Goal: Book appointment/travel/reservation

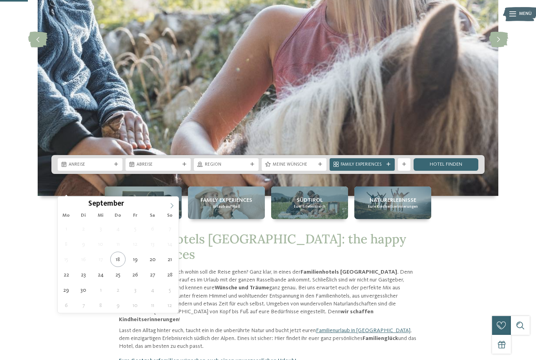
click at [169, 209] on span at bounding box center [171, 202] width 13 height 13
click at [171, 205] on icon at bounding box center [171, 205] width 5 height 5
click at [134, 207] on input "****" at bounding box center [137, 203] width 26 height 8
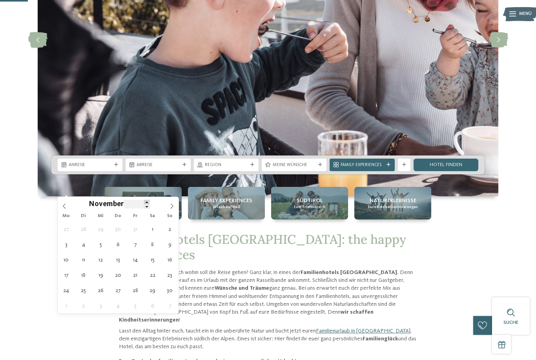
click at [148, 203] on span at bounding box center [146, 202] width 5 height 4
type input "****"
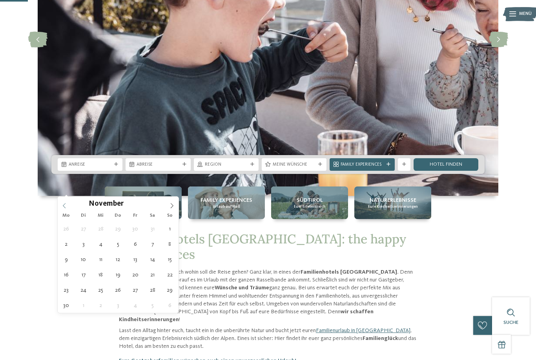
click at [64, 198] on span at bounding box center [64, 202] width 13 height 13
click at [63, 206] on icon at bounding box center [64, 205] width 5 height 5
click at [65, 201] on span at bounding box center [64, 202] width 13 height 13
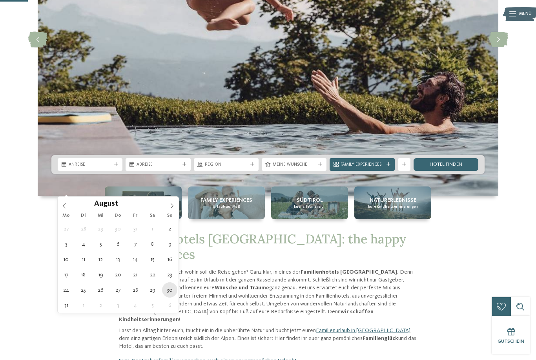
type div "[DATE]"
type input "****"
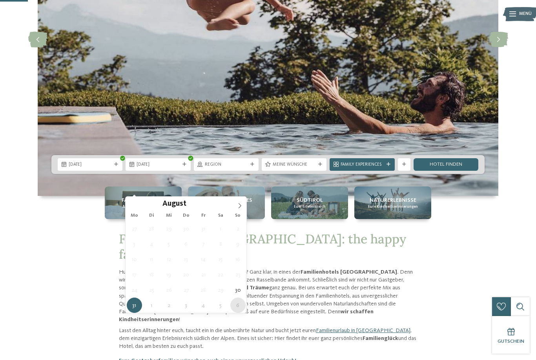
type div "[DATE]"
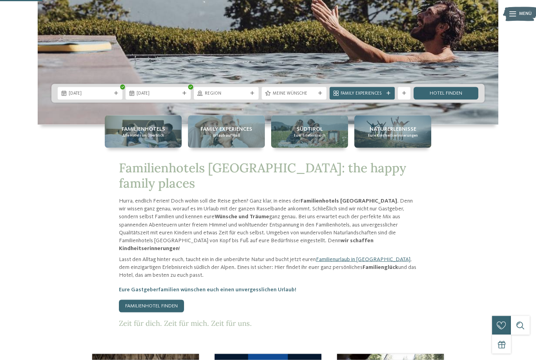
scroll to position [211, 0]
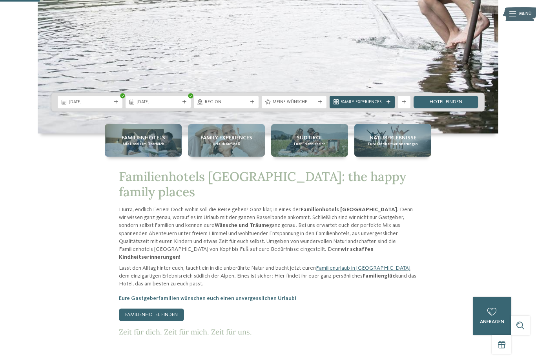
click at [383, 105] on div "Family Experiences" at bounding box center [362, 101] width 46 height 7
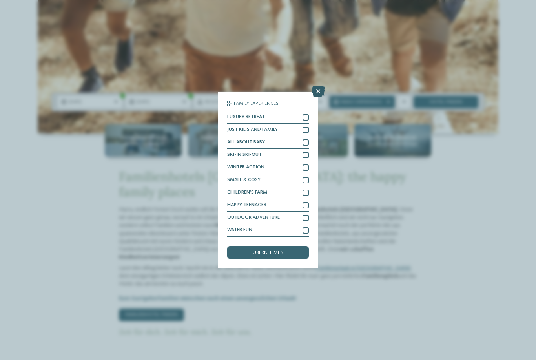
click at [318, 86] on icon at bounding box center [317, 91] width 13 height 11
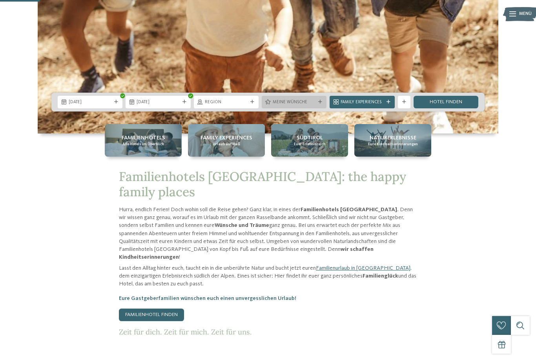
click at [311, 105] on span "Meine Wünsche" at bounding box center [293, 102] width 43 height 6
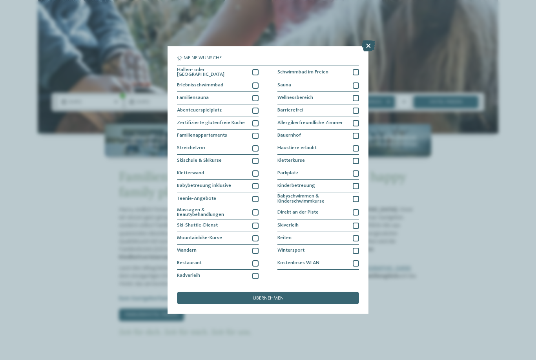
click at [363, 40] on icon at bounding box center [367, 45] width 13 height 11
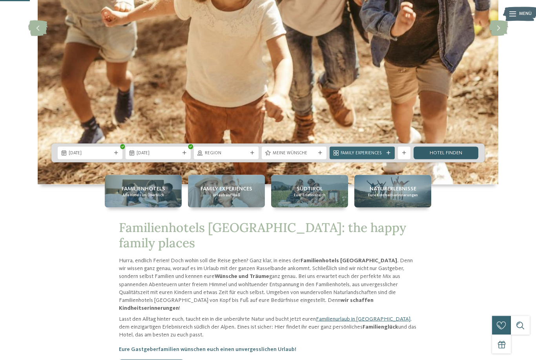
scroll to position [160, 0]
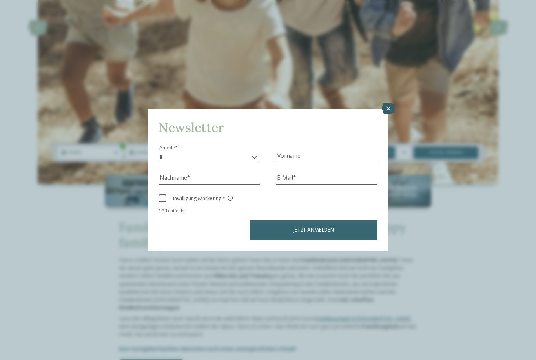
click at [386, 103] on icon at bounding box center [387, 108] width 13 height 11
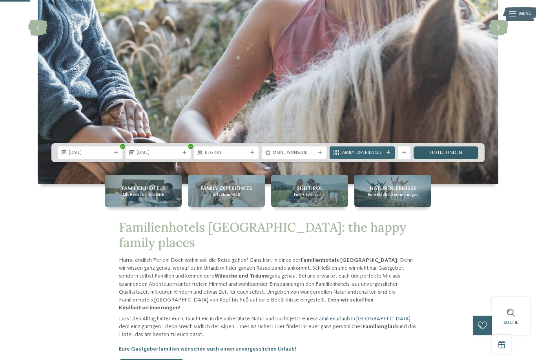
click at [453, 159] on link "Hotel finden" at bounding box center [445, 152] width 65 height 13
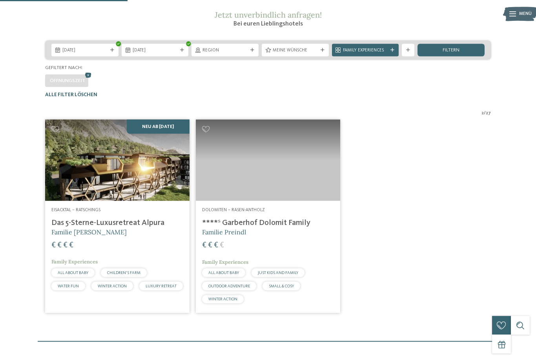
scroll to position [106, 0]
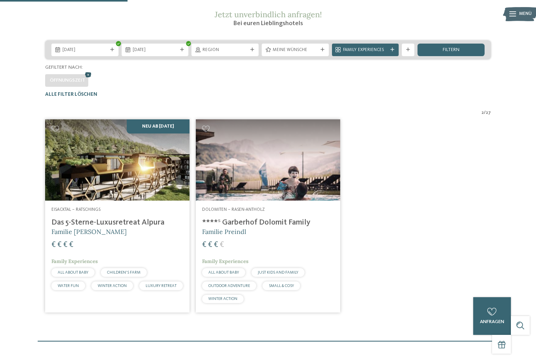
click at [92, 79] on icon at bounding box center [88, 75] width 9 height 8
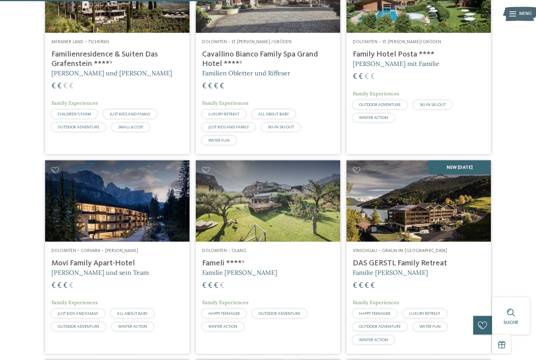
scroll to position [841, 0]
